Goal: Download file/media

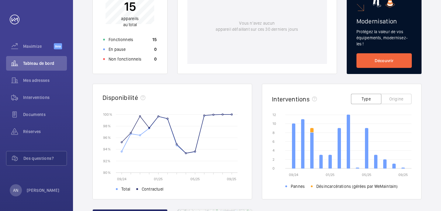
scroll to position [108, 0]
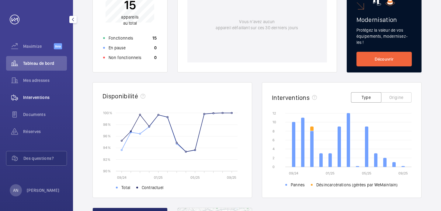
click at [43, 96] on span "Interventions" at bounding box center [45, 97] width 44 height 6
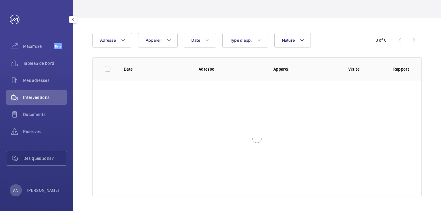
scroll to position [37, 0]
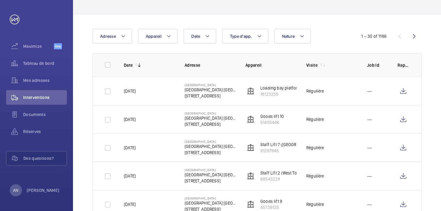
scroll to position [37, 0]
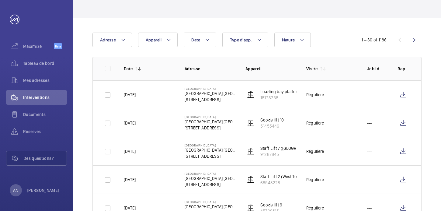
drag, startPoint x: 329, startPoint y: 93, endPoint x: 305, endPoint y: 93, distance: 24.3
click at [305, 93] on td "Régulière" at bounding box center [327, 94] width 61 height 28
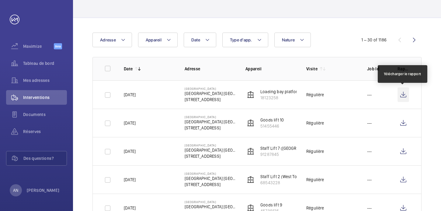
click at [402, 94] on wm-front-icon-button at bounding box center [404, 94] width 12 height 15
